Goal: Task Accomplishment & Management: Use online tool/utility

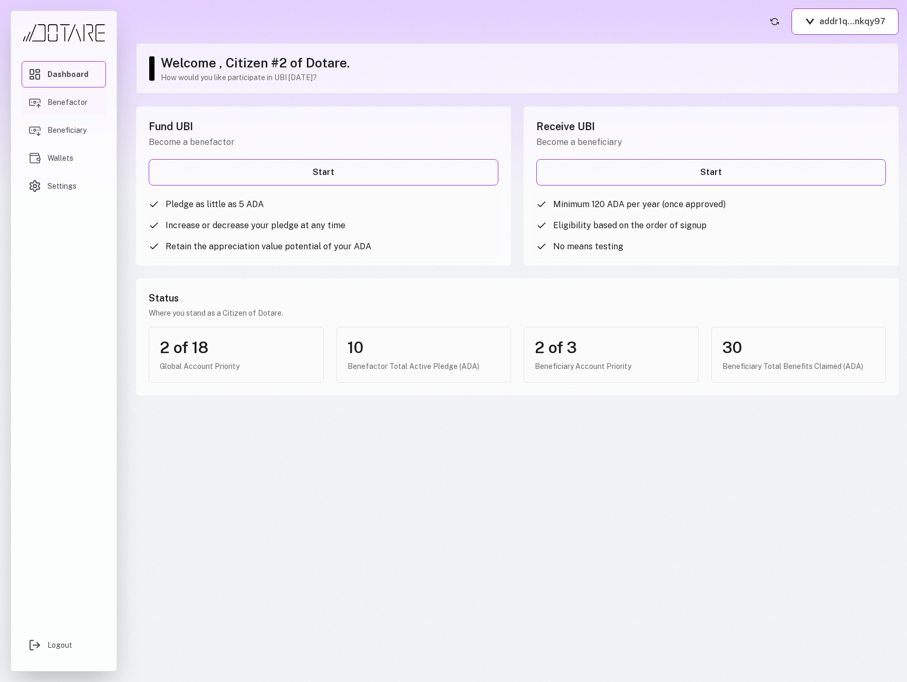
click at [93, 106] on link "Benefactor" at bounding box center [64, 102] width 84 height 26
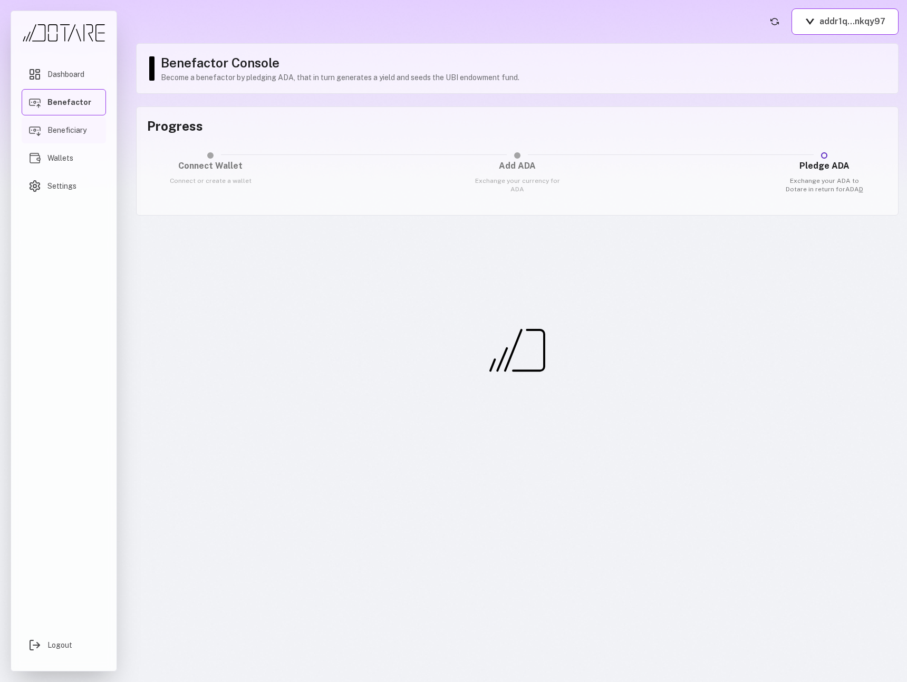
click at [89, 120] on link "Beneficiary" at bounding box center [64, 130] width 84 height 26
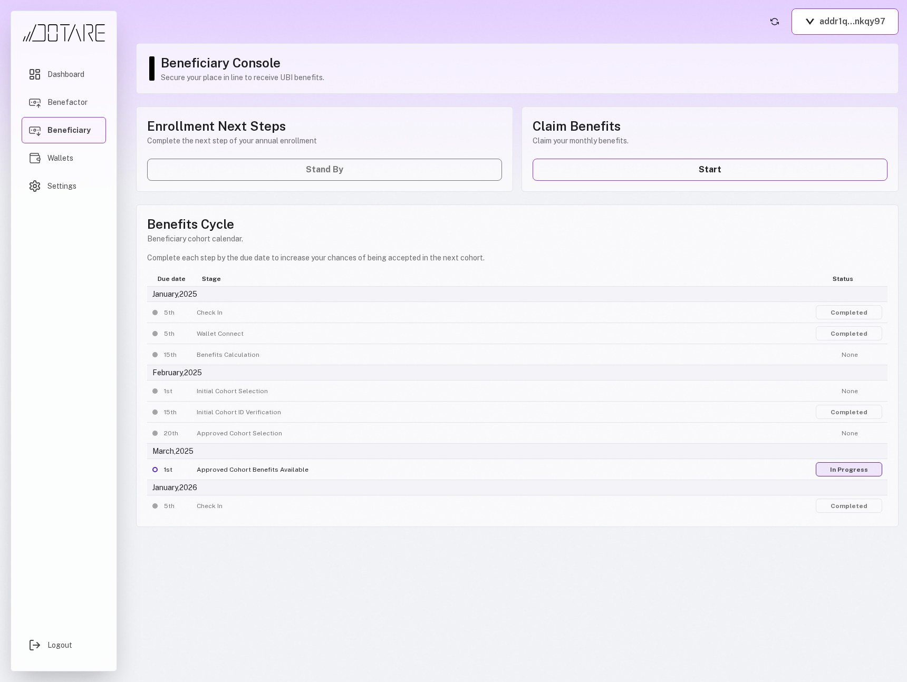
click at [863, 474] on link "In Progress" at bounding box center [849, 469] width 66 height 14
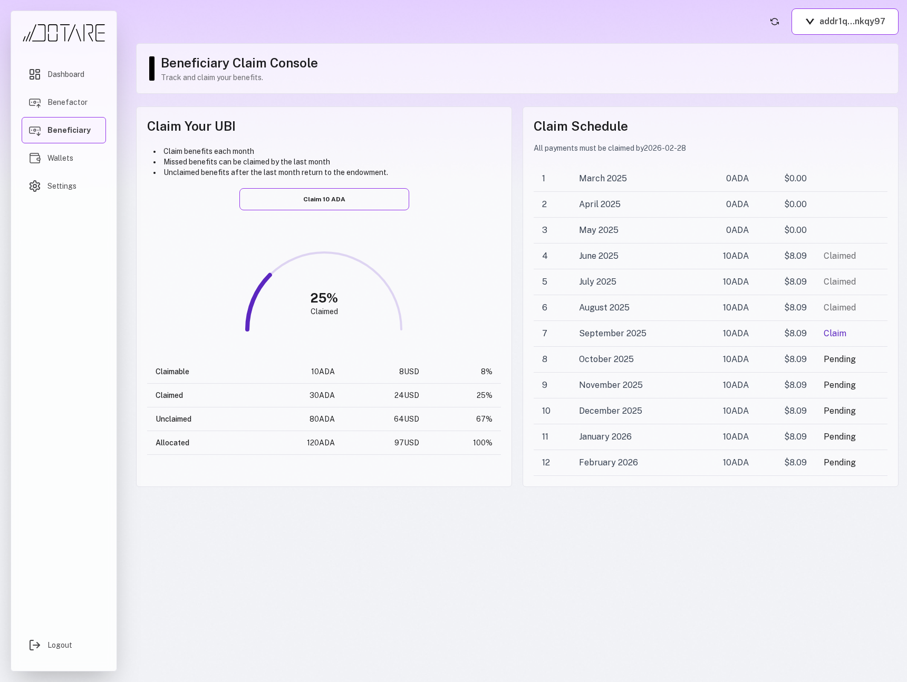
drag, startPoint x: 319, startPoint y: 203, endPoint x: 755, endPoint y: 107, distance: 446.5
click at [755, 107] on div "Claim Your UBI Claim benefits each month Missed benefits can be claimed by the …" at bounding box center [517, 297] width 763 height 381
click at [826, 23] on button "addr1q...nkqy97" at bounding box center [845, 21] width 107 height 26
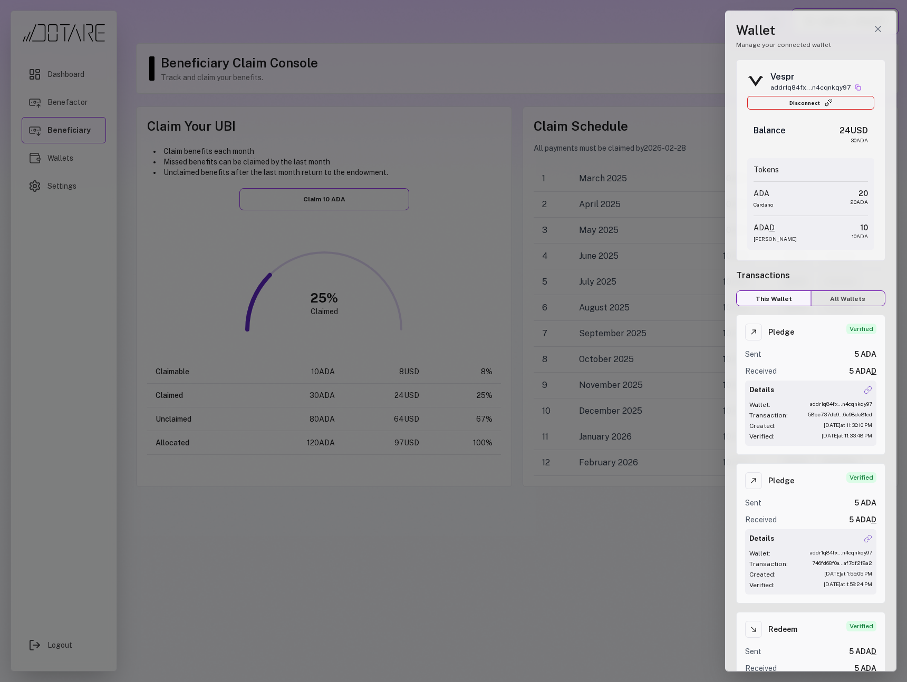
click at [648, 59] on div at bounding box center [453, 341] width 907 height 682
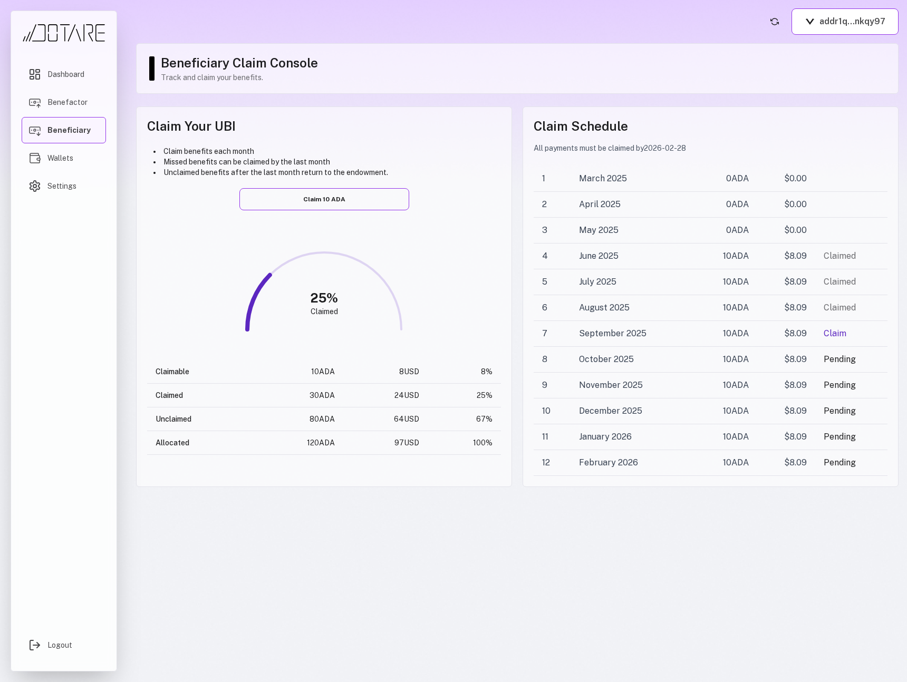
click at [316, 213] on div "Claim Your UBI Claim benefits each month Missed benefits can be claimed by the …" at bounding box center [324, 297] width 376 height 381
click at [317, 203] on button "Claim 10 ADA" at bounding box center [324, 199] width 170 height 22
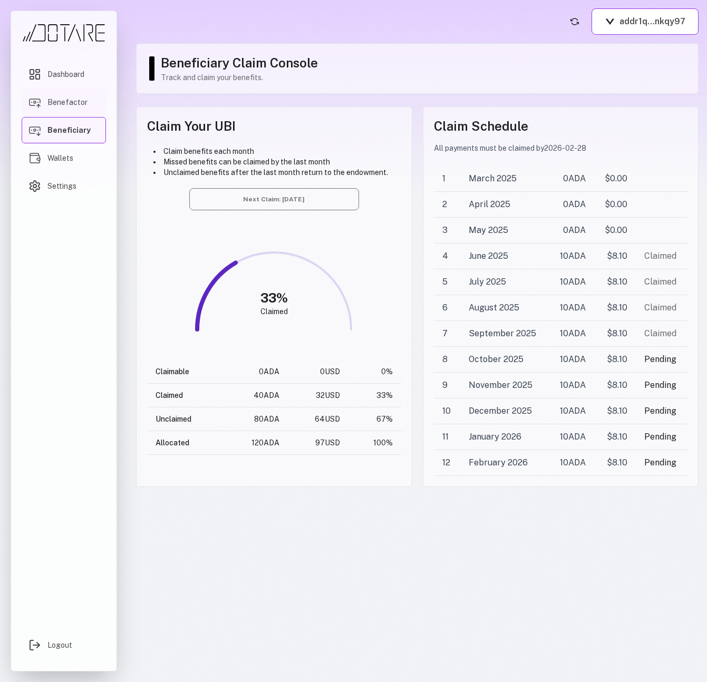
click at [84, 93] on link "Benefactor" at bounding box center [64, 102] width 84 height 26
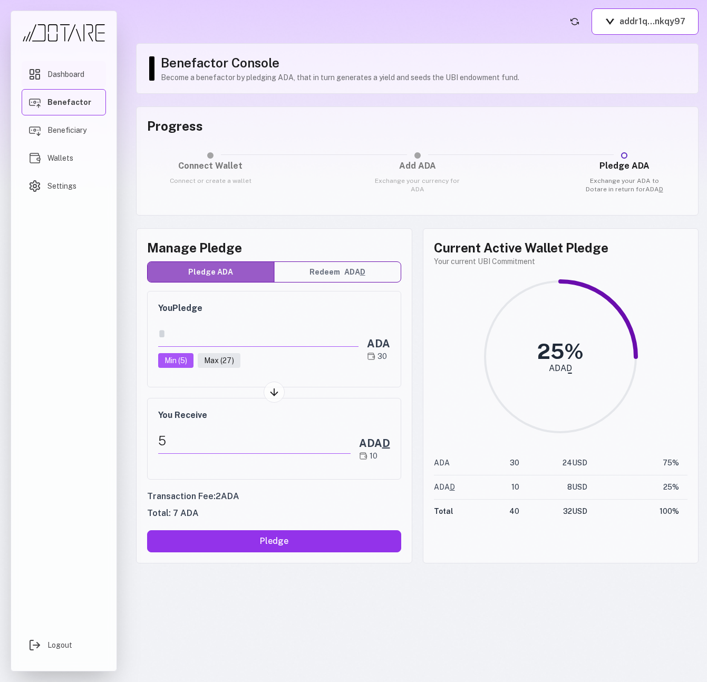
click at [81, 75] on span "Dashboard" at bounding box center [65, 74] width 37 height 11
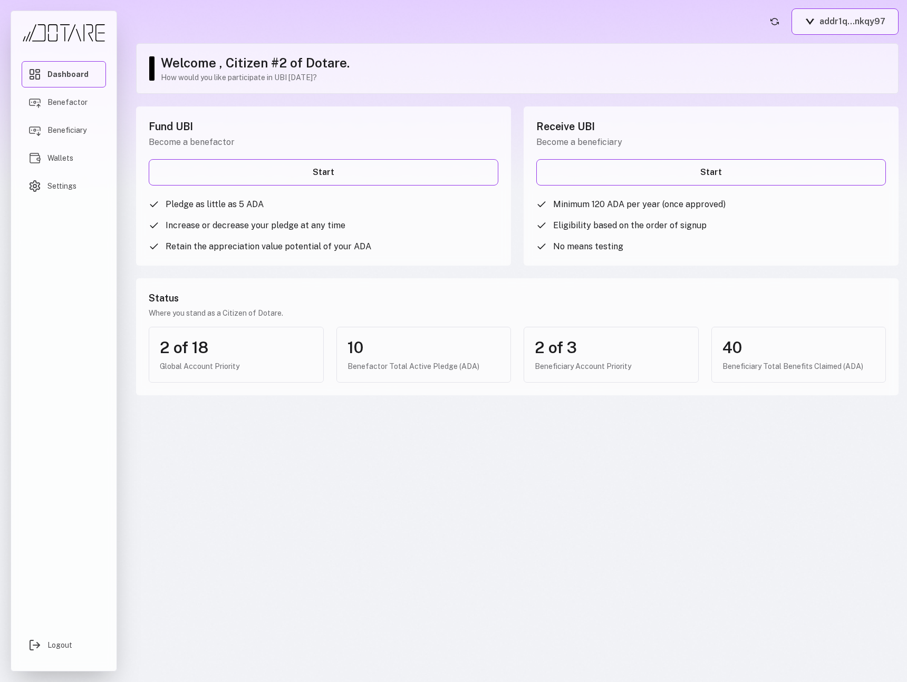
click at [819, 33] on button "addr1q...nkqy97" at bounding box center [845, 21] width 107 height 26
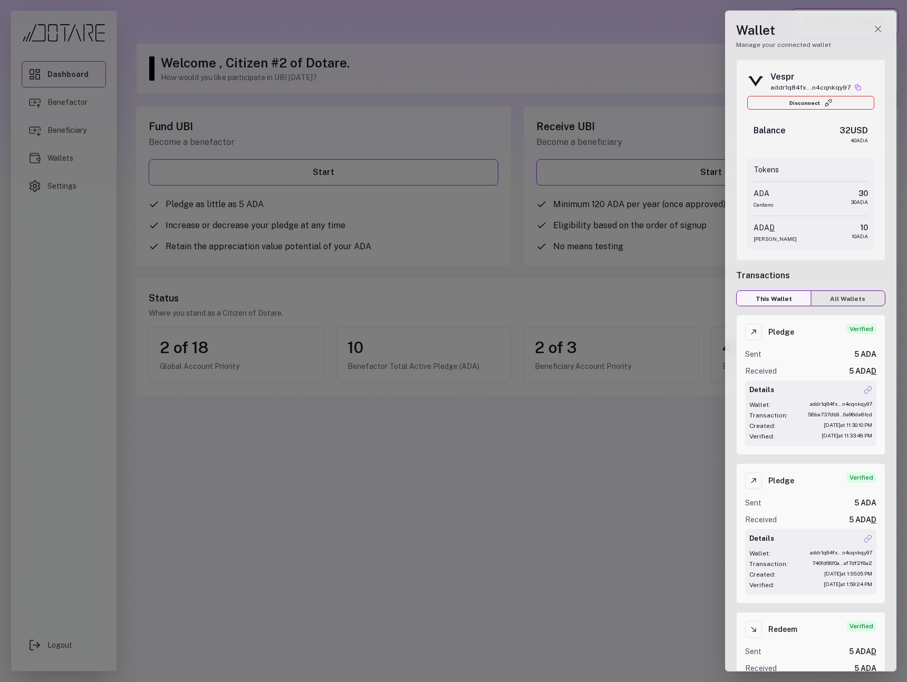
click at [581, 518] on div at bounding box center [453, 341] width 907 height 682
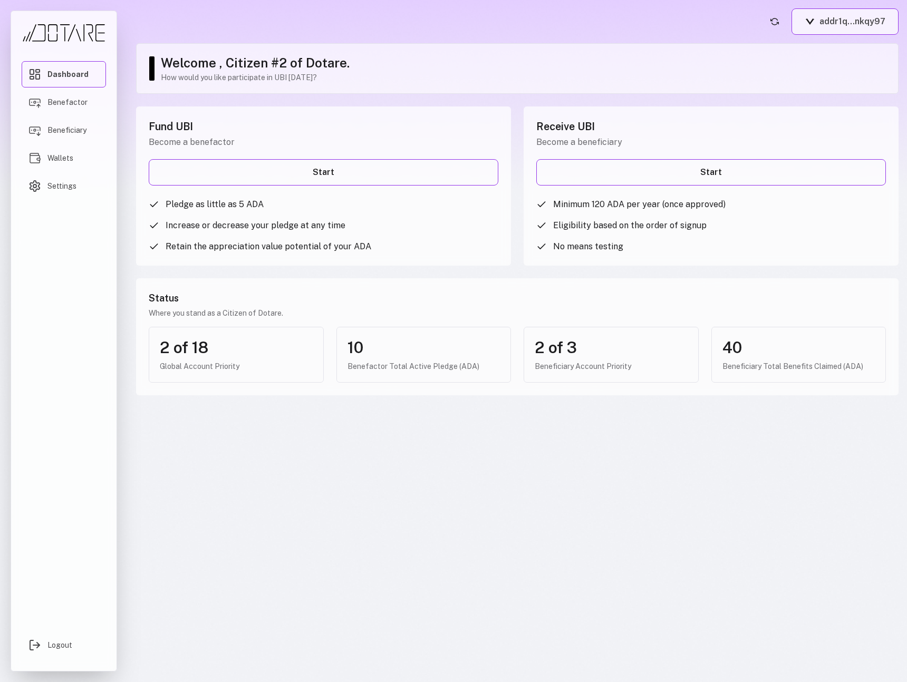
click at [826, 17] on button "addr1q...nkqy97" at bounding box center [845, 21] width 107 height 26
